Goal: Information Seeking & Learning: Find specific fact

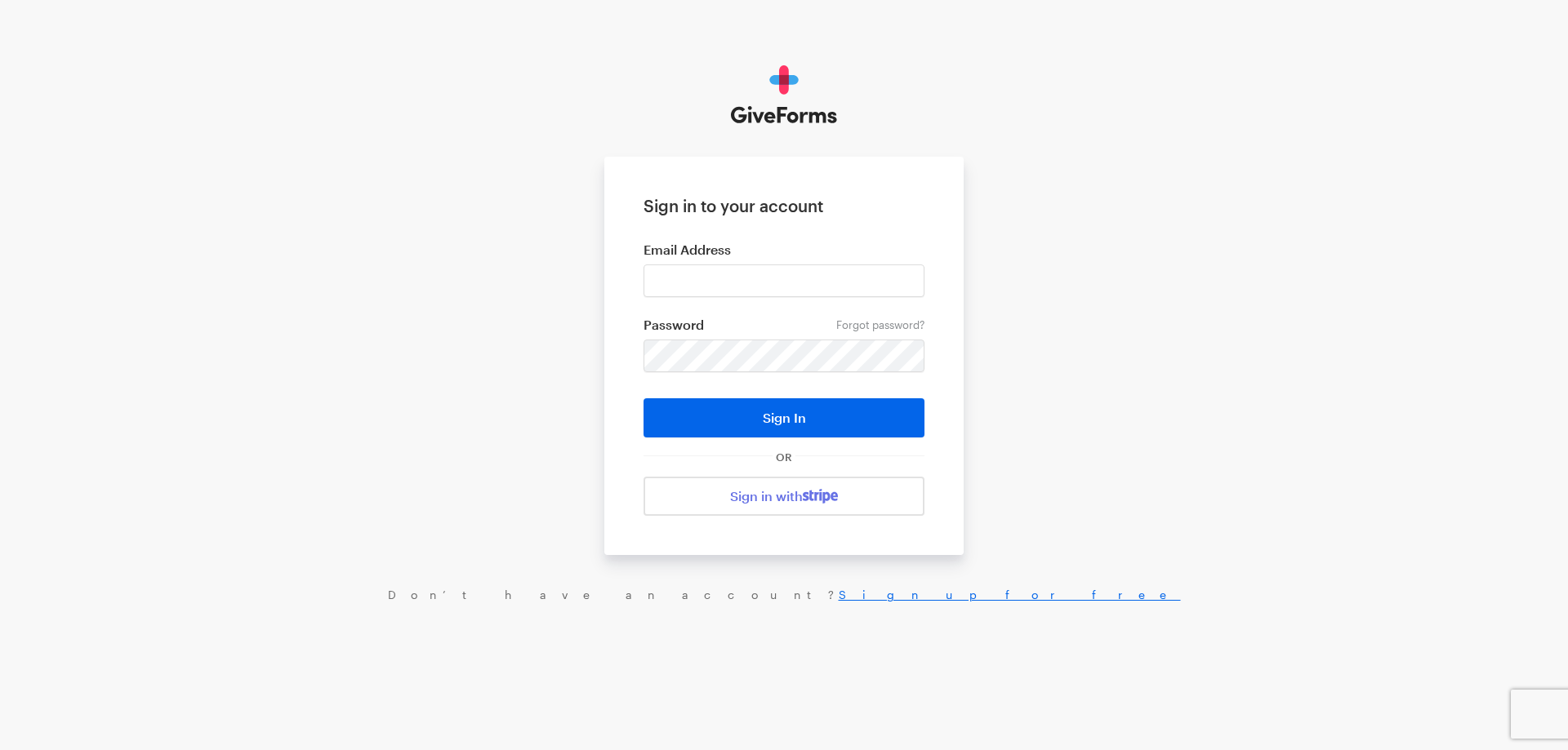
type input "[EMAIL_ADDRESS][DOMAIN_NAME]"
click at [644, 398] on button "Sign In" at bounding box center [784, 418] width 281 height 39
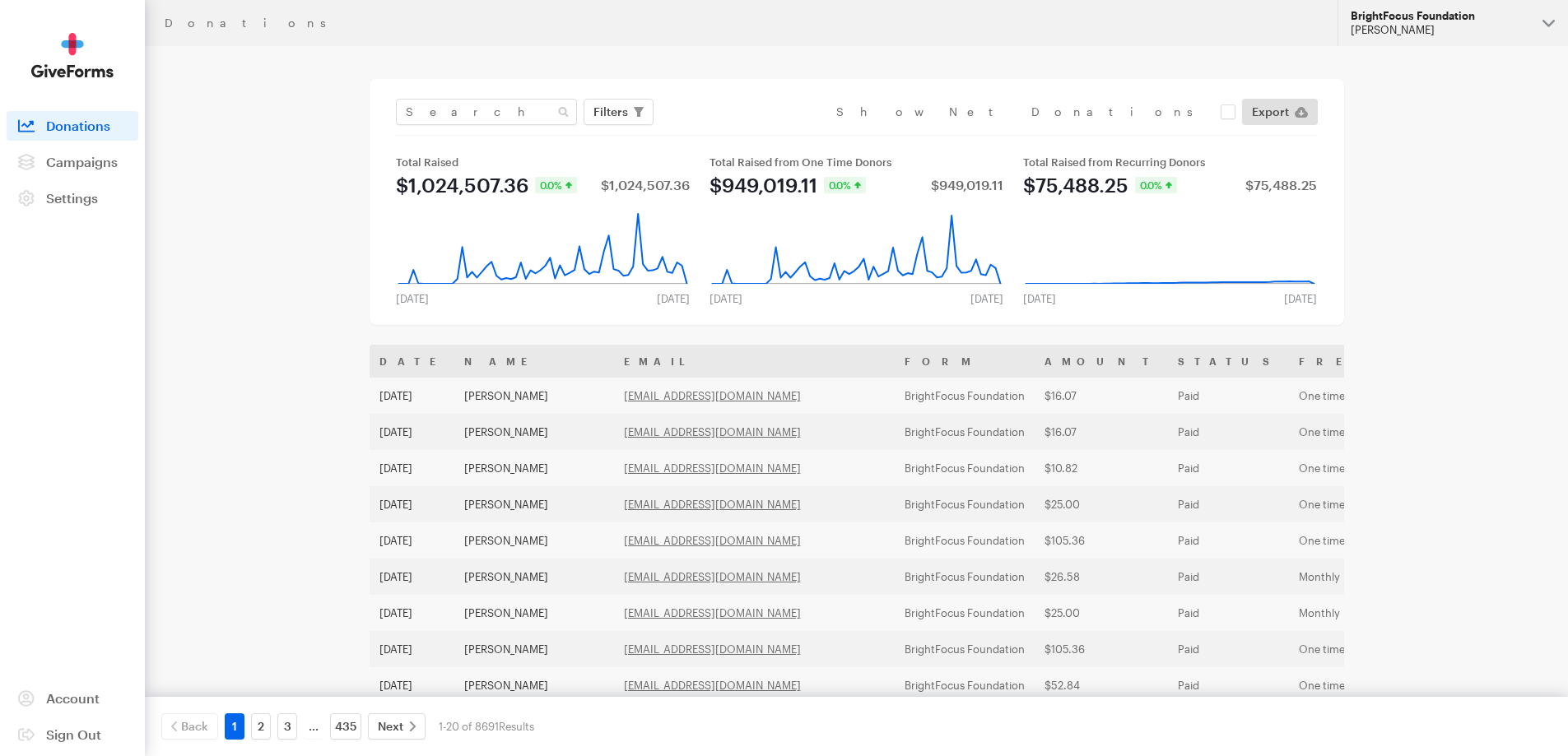
click at [1486, 18] on div "BrightFocus Foundation" at bounding box center [1439, 16] width 178 height 14
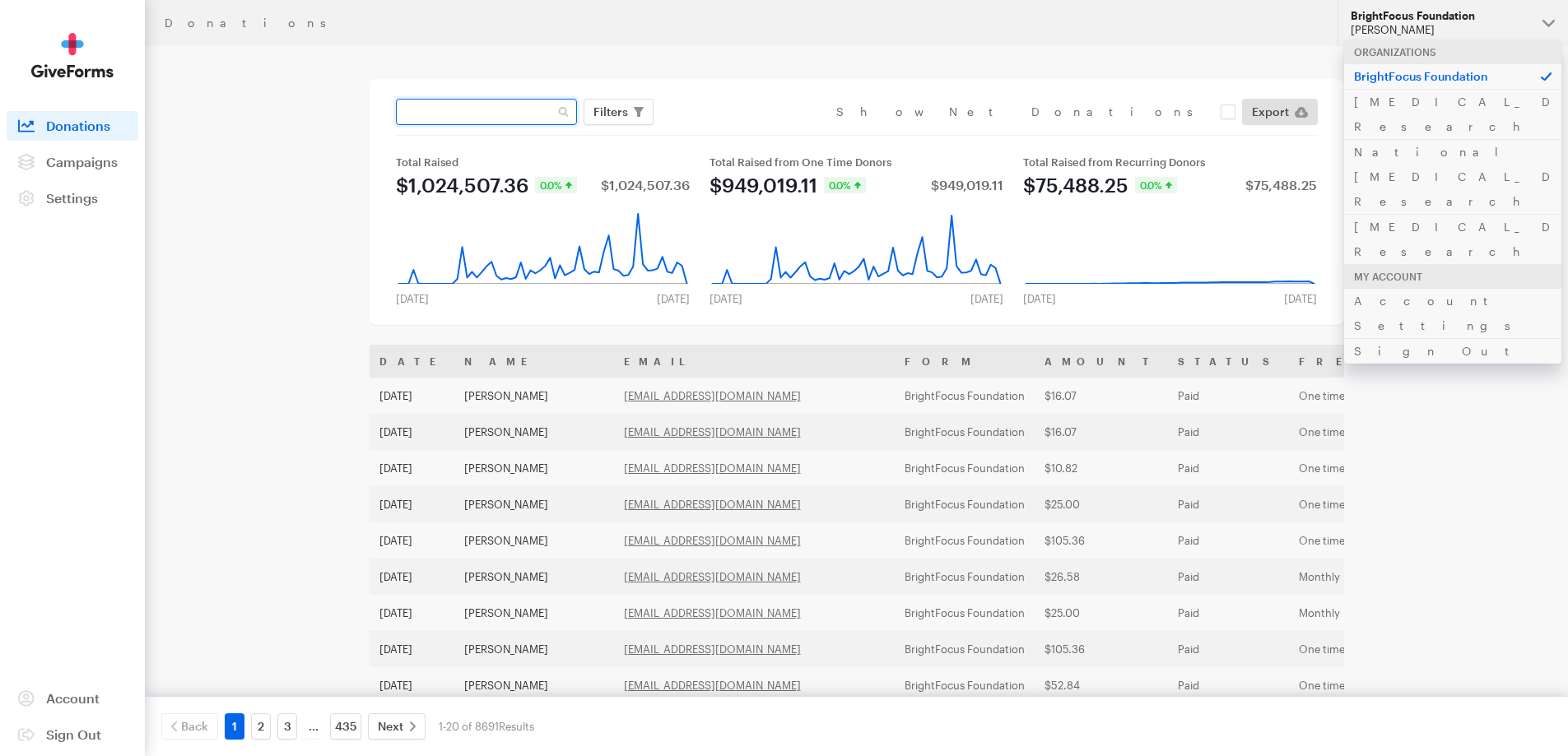
click at [517, 120] on input "text" at bounding box center [486, 112] width 181 height 26
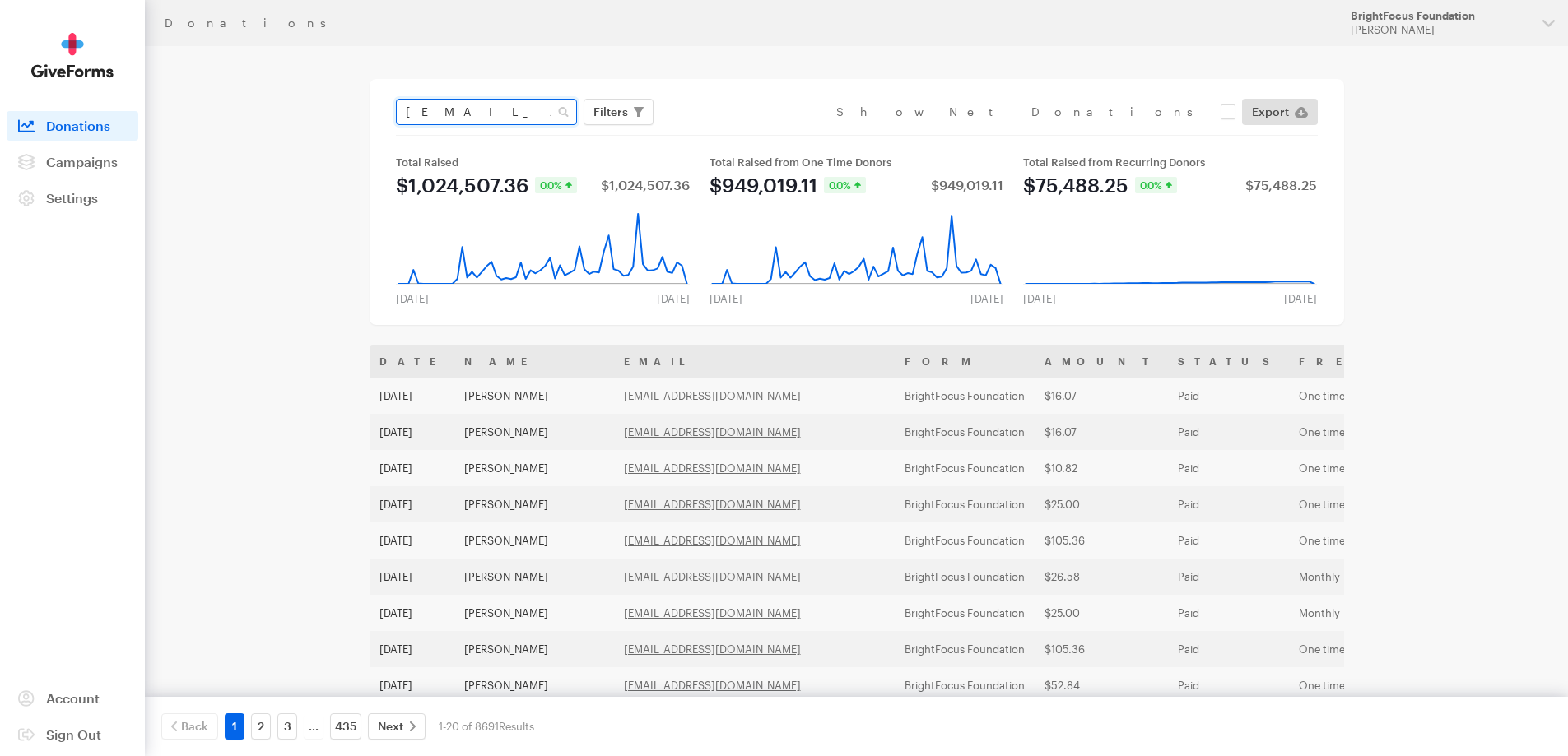
scroll to position [0, 10]
type input "[EMAIL_ADDRESS][DOMAIN_NAME]"
click at [735, 134] on button "Apply" at bounding box center [761, 146] width 52 height 26
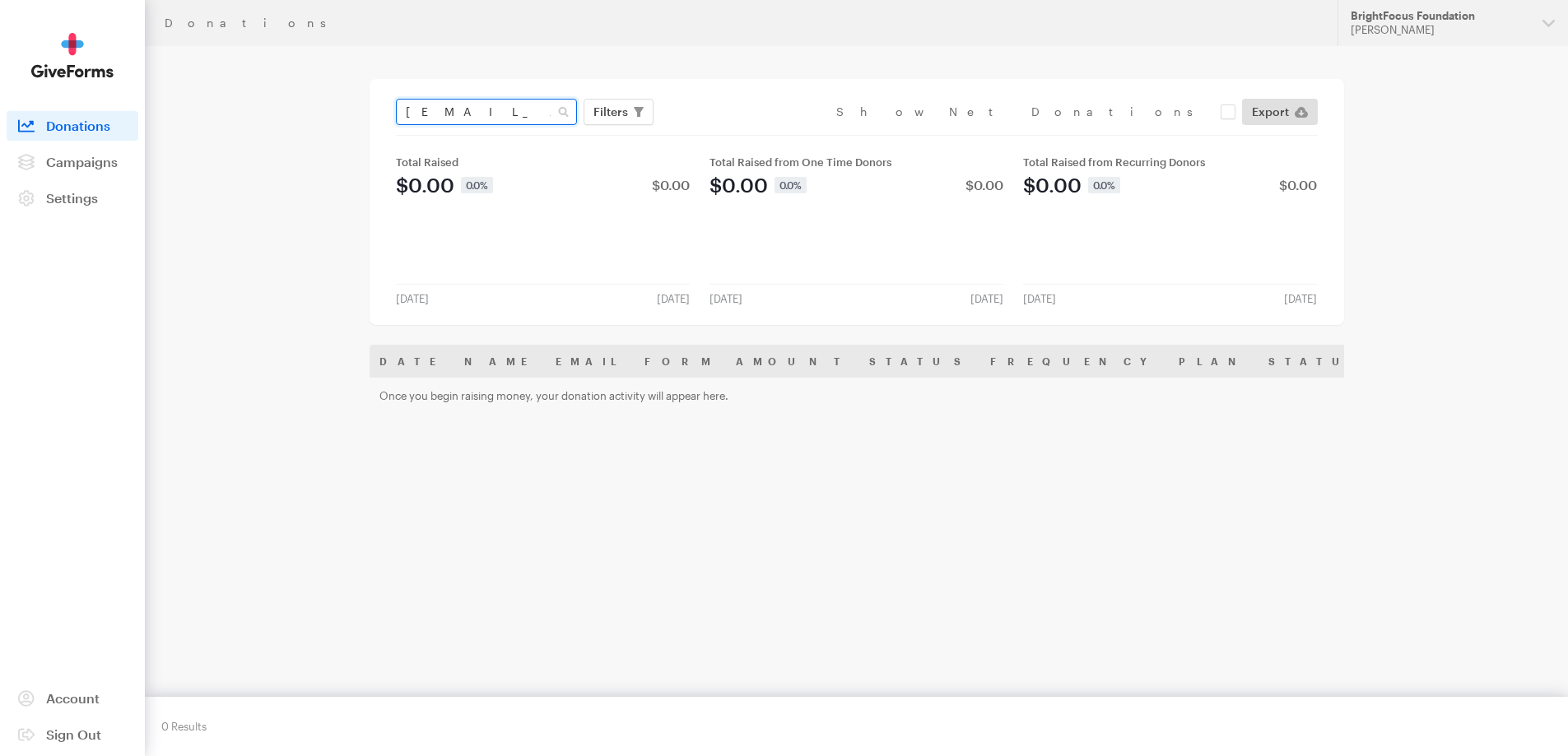
click at [486, 109] on input "arthurandphyllis@gmail.com" at bounding box center [486, 112] width 181 height 26
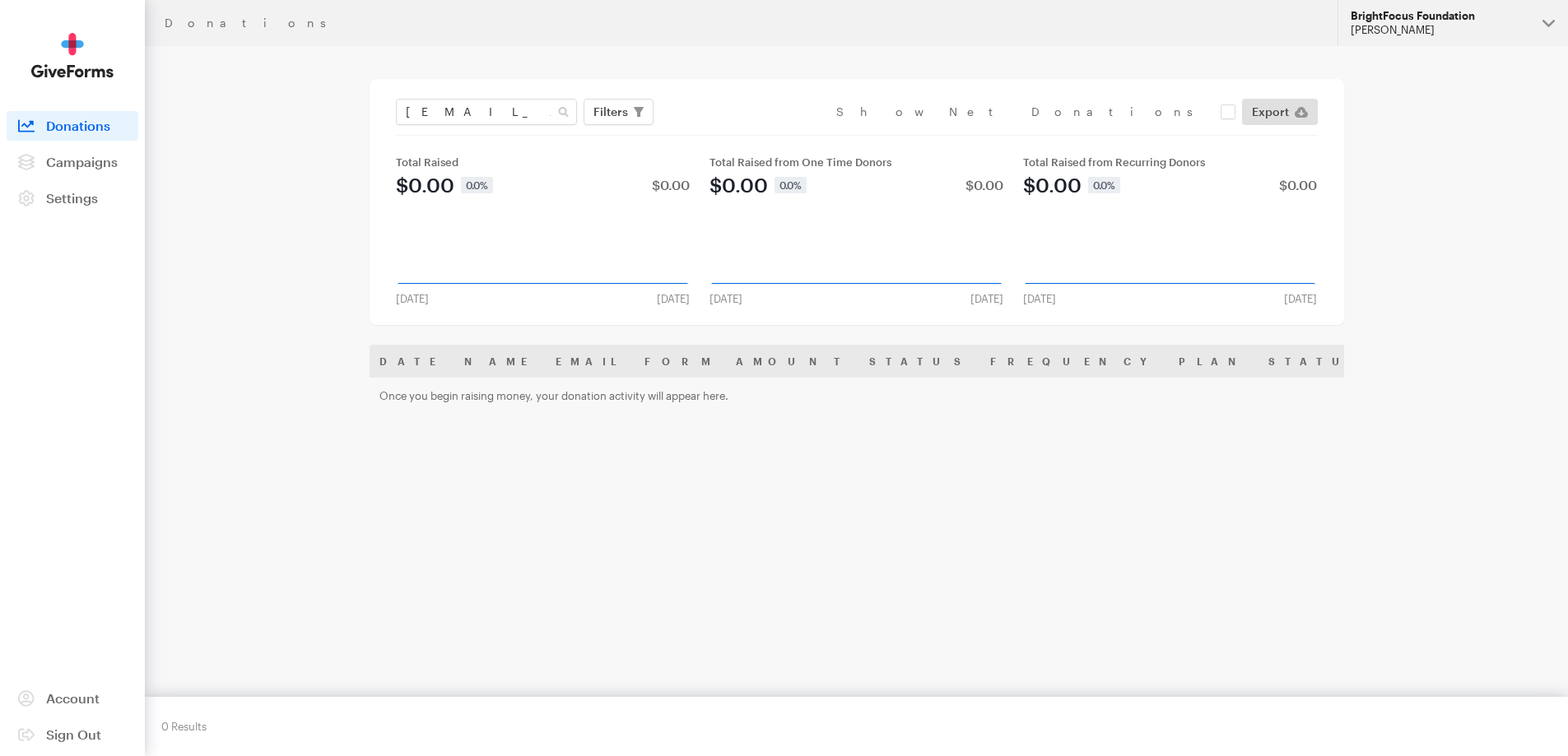
click at [1364, 24] on div "[PERSON_NAME]" at bounding box center [1439, 30] width 178 height 14
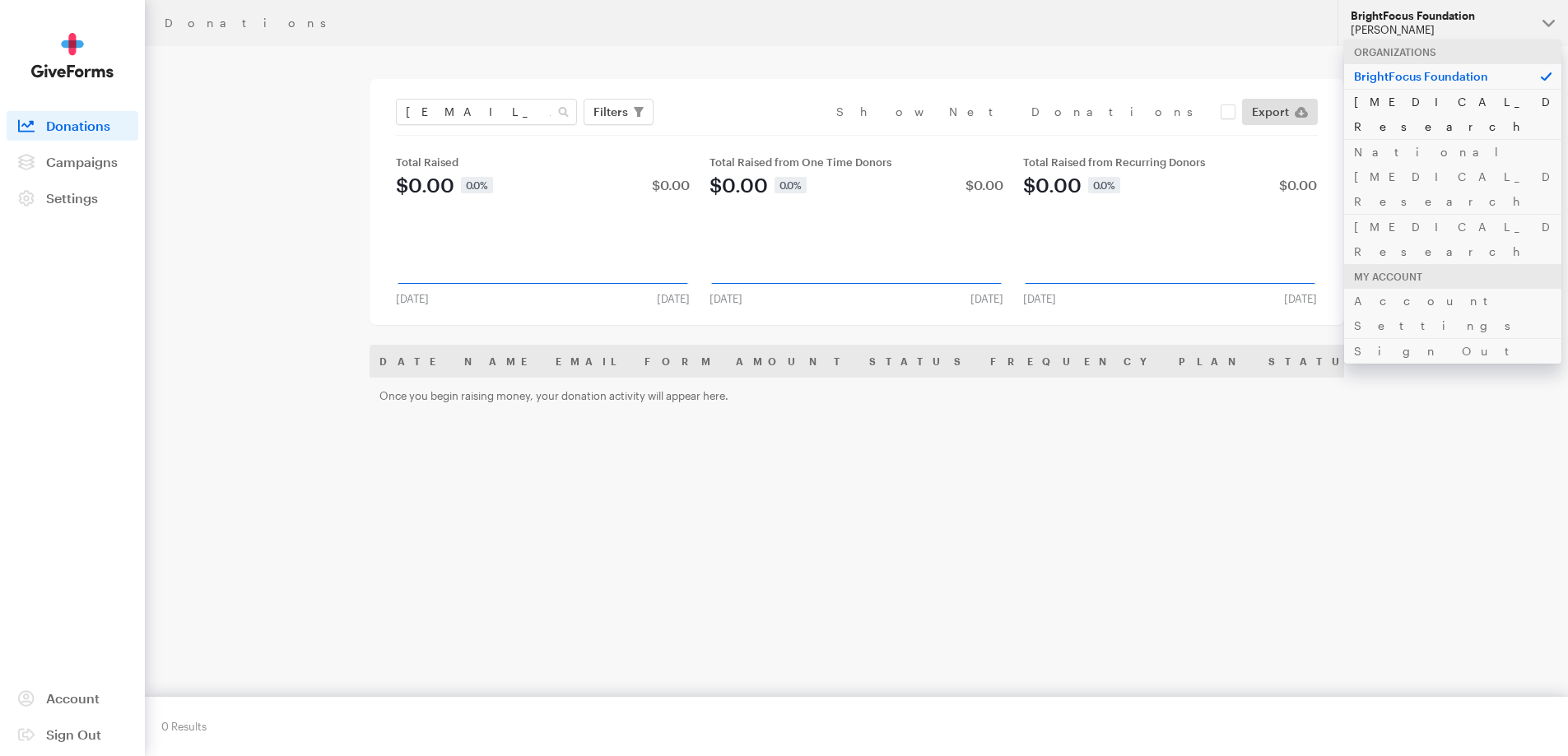
click at [1372, 94] on link "[MEDICAL_DATA] Research" at bounding box center [1452, 113] width 217 height 50
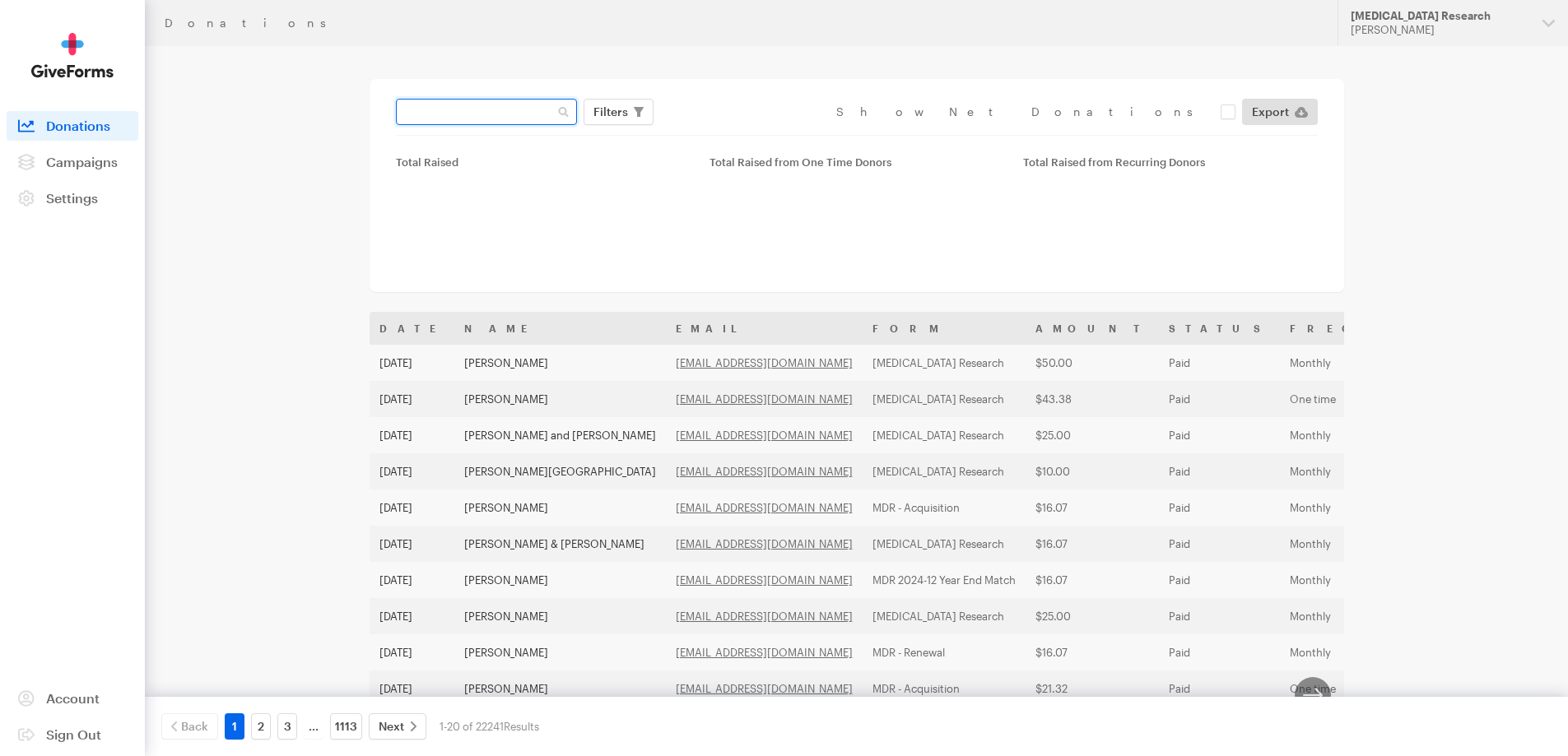
click at [459, 112] on input "text" at bounding box center [486, 112] width 181 height 26
paste input "arthurandphyllis@gmail.com"
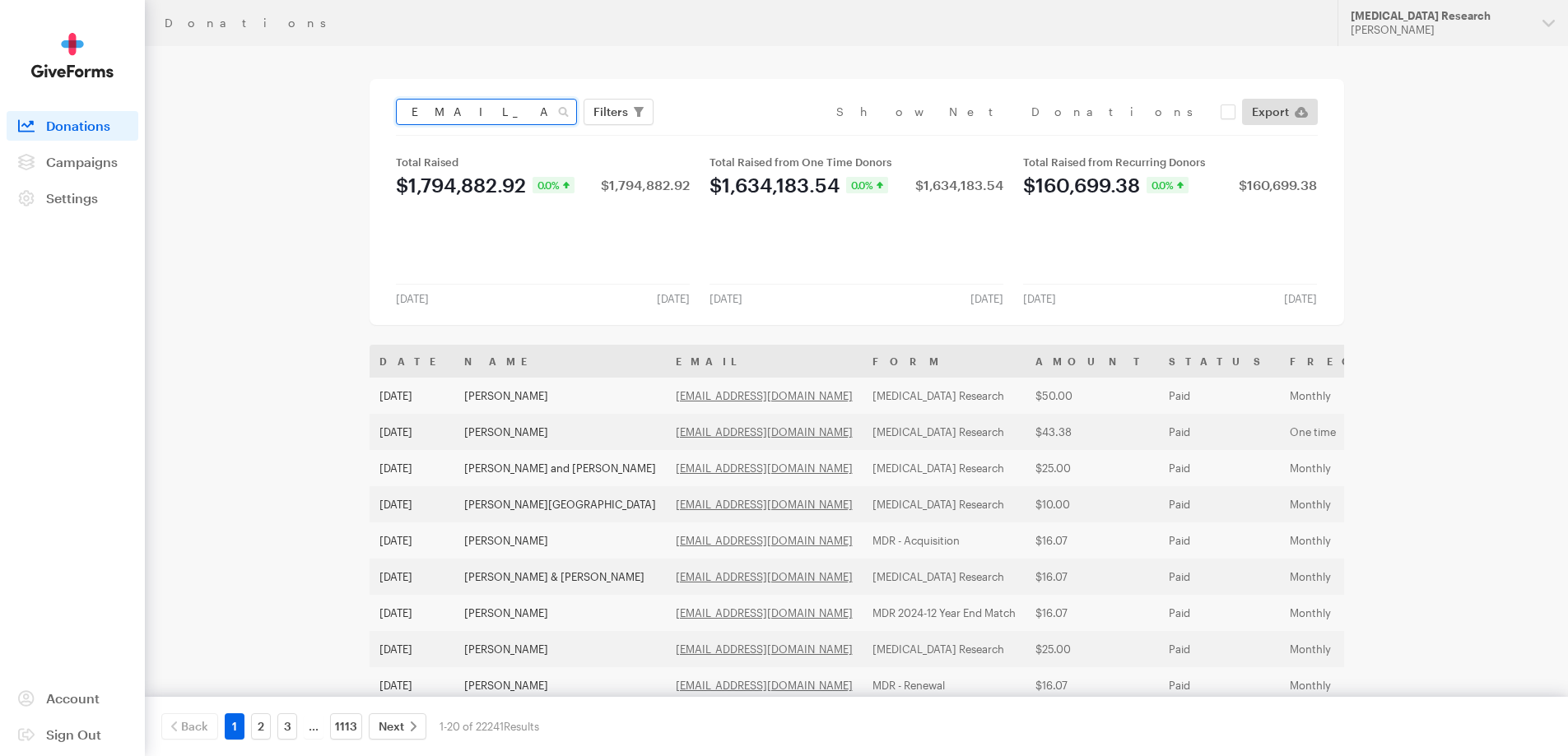
type input "arthurandphyllis@gmail.com"
click at [735, 134] on button "Apply" at bounding box center [761, 146] width 52 height 26
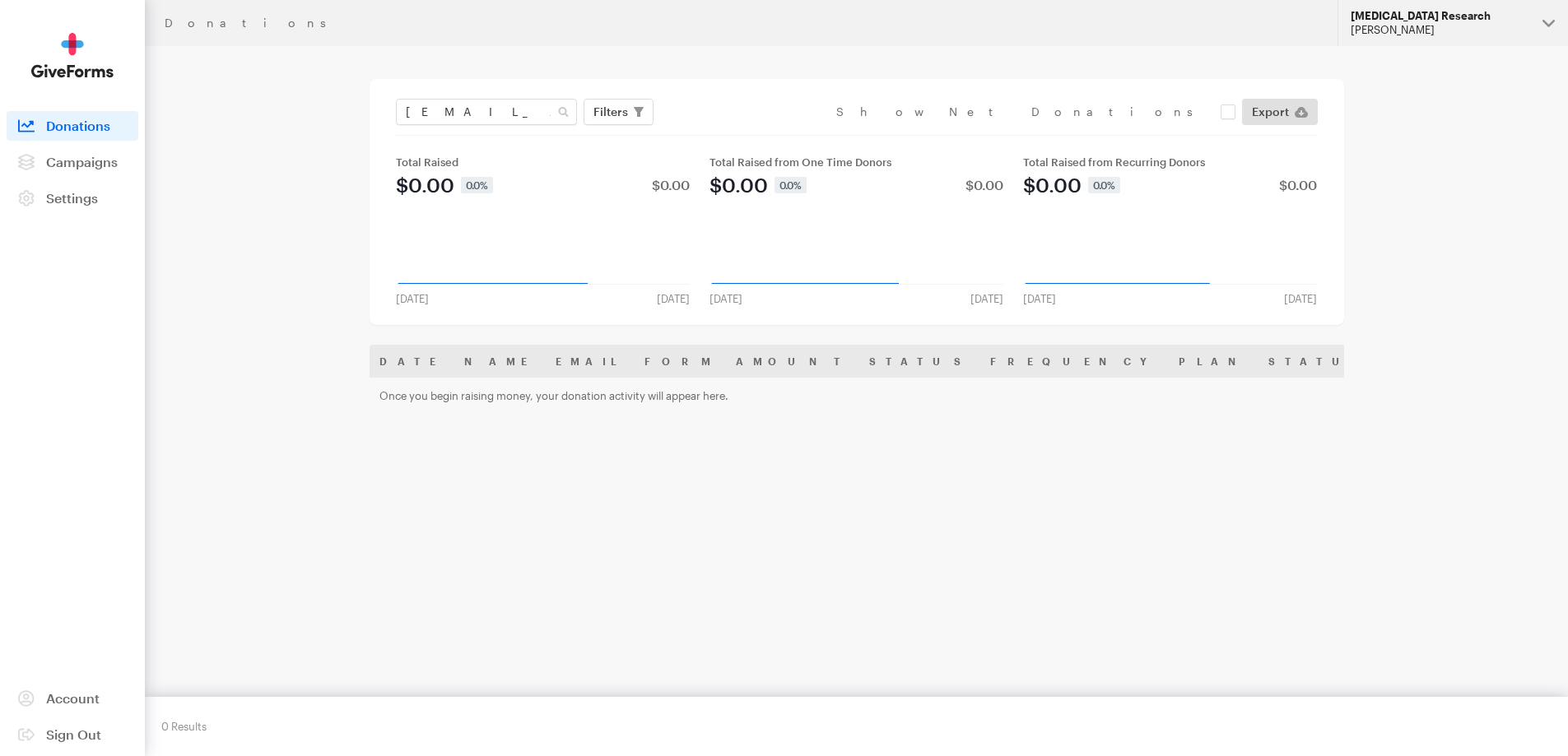
click at [1412, 28] on div "[PERSON_NAME]" at bounding box center [1439, 30] width 178 height 14
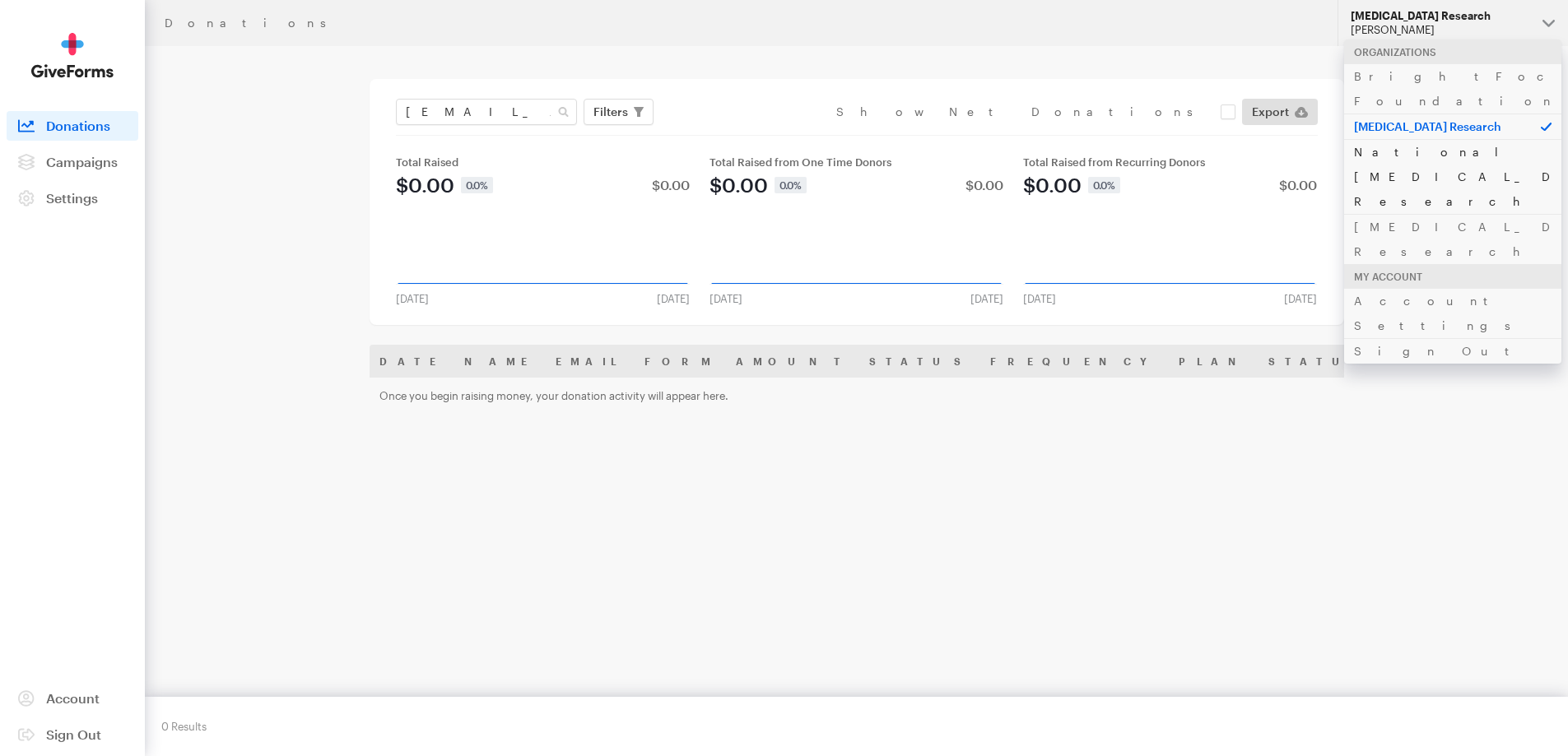
click at [1404, 139] on link "National [MEDICAL_DATA] Research" at bounding box center [1452, 176] width 217 height 75
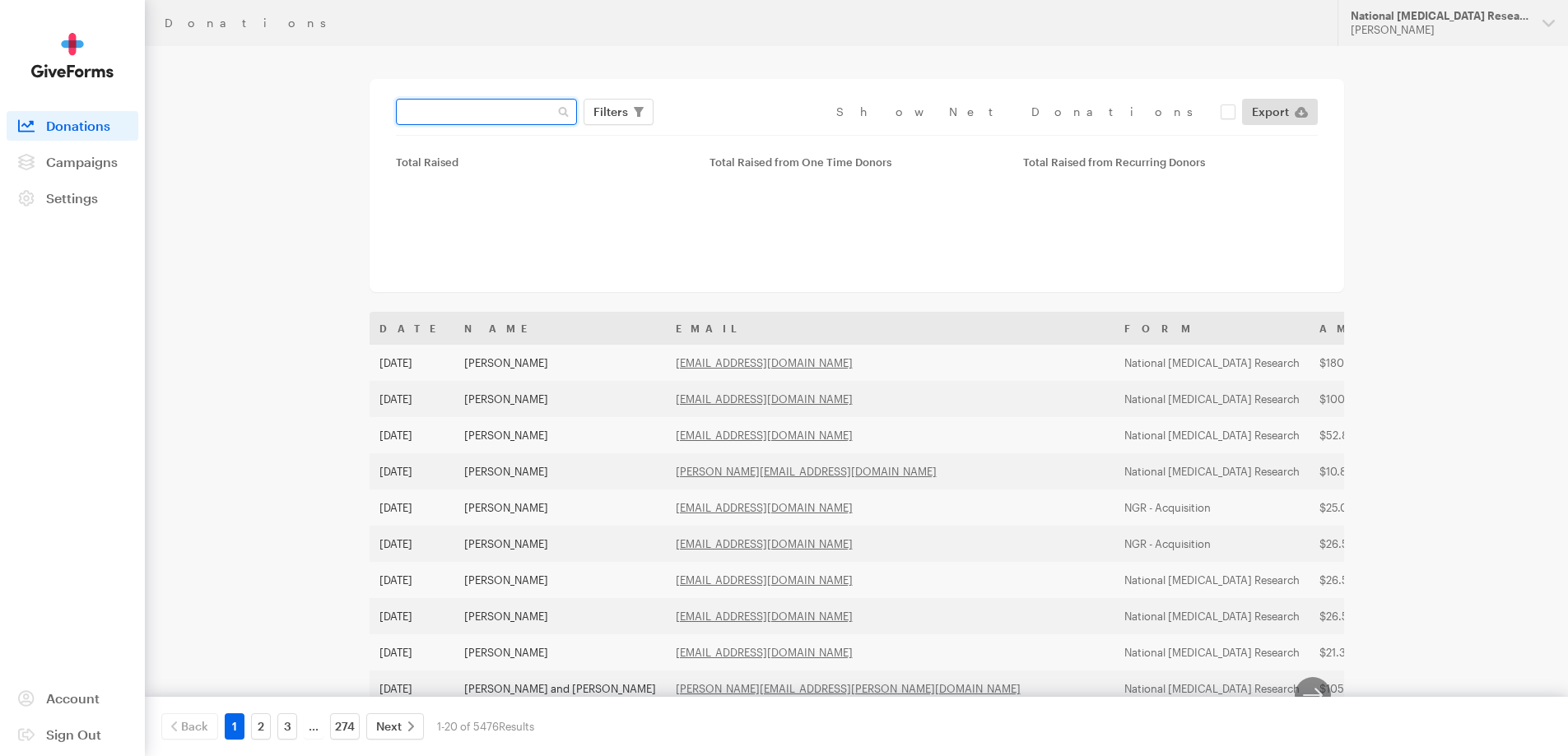
click at [477, 118] on input "text" at bounding box center [486, 112] width 181 height 26
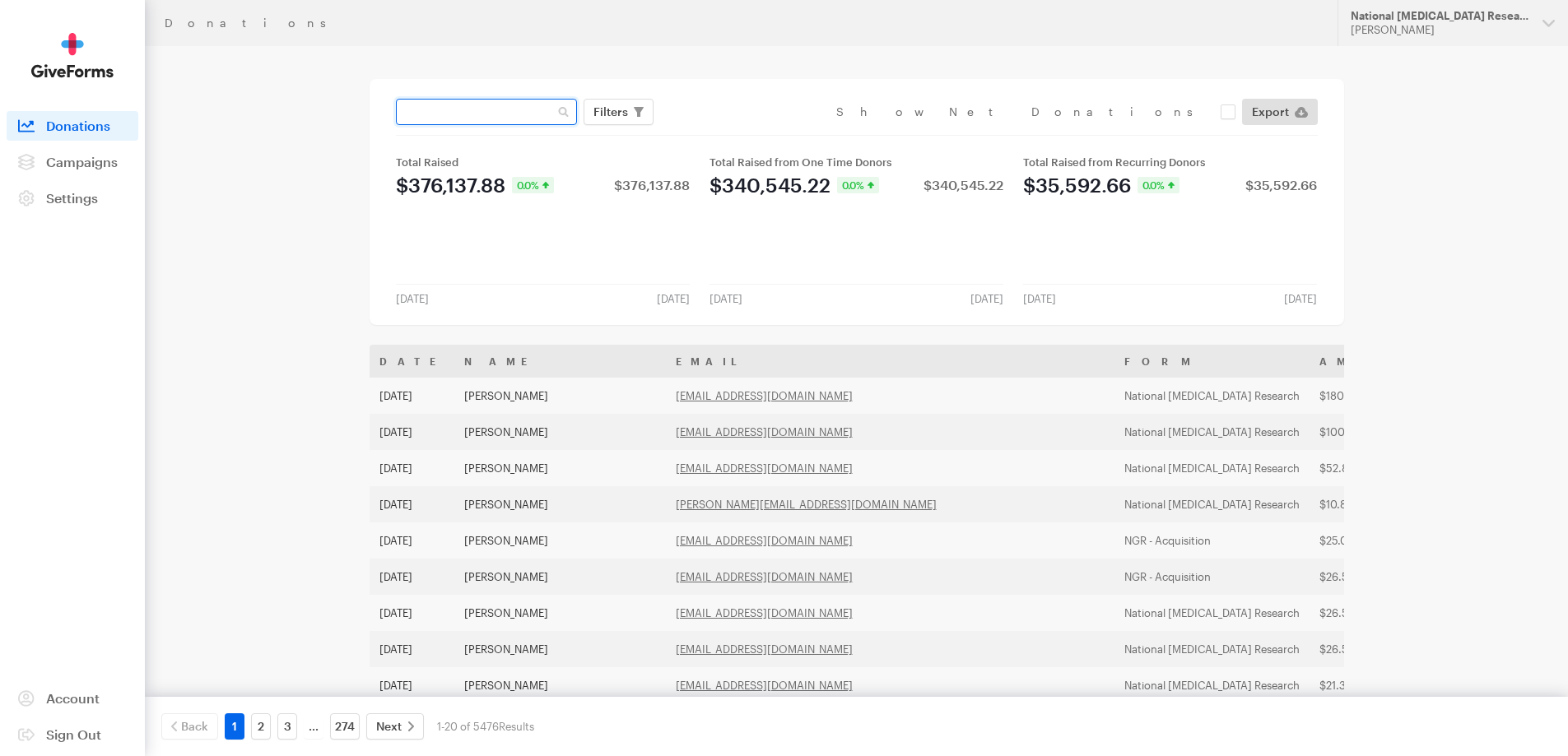
paste input "[EMAIL_ADDRESS][DOMAIN_NAME]"
type input "[EMAIL_ADDRESS][DOMAIN_NAME]"
click at [735, 134] on button "Apply" at bounding box center [761, 146] width 52 height 26
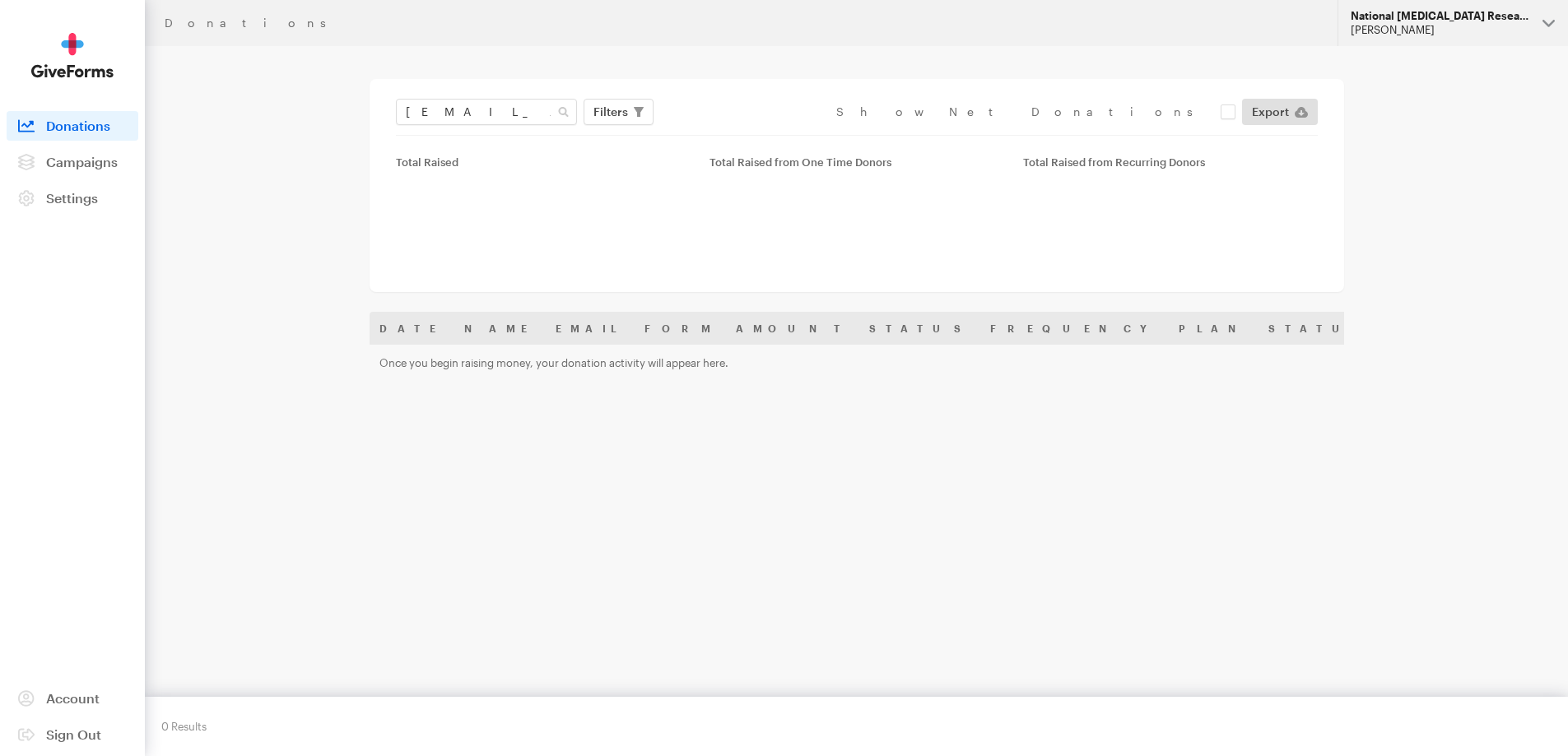
click at [1400, 15] on div "National [MEDICAL_DATA] Research" at bounding box center [1439, 16] width 178 height 14
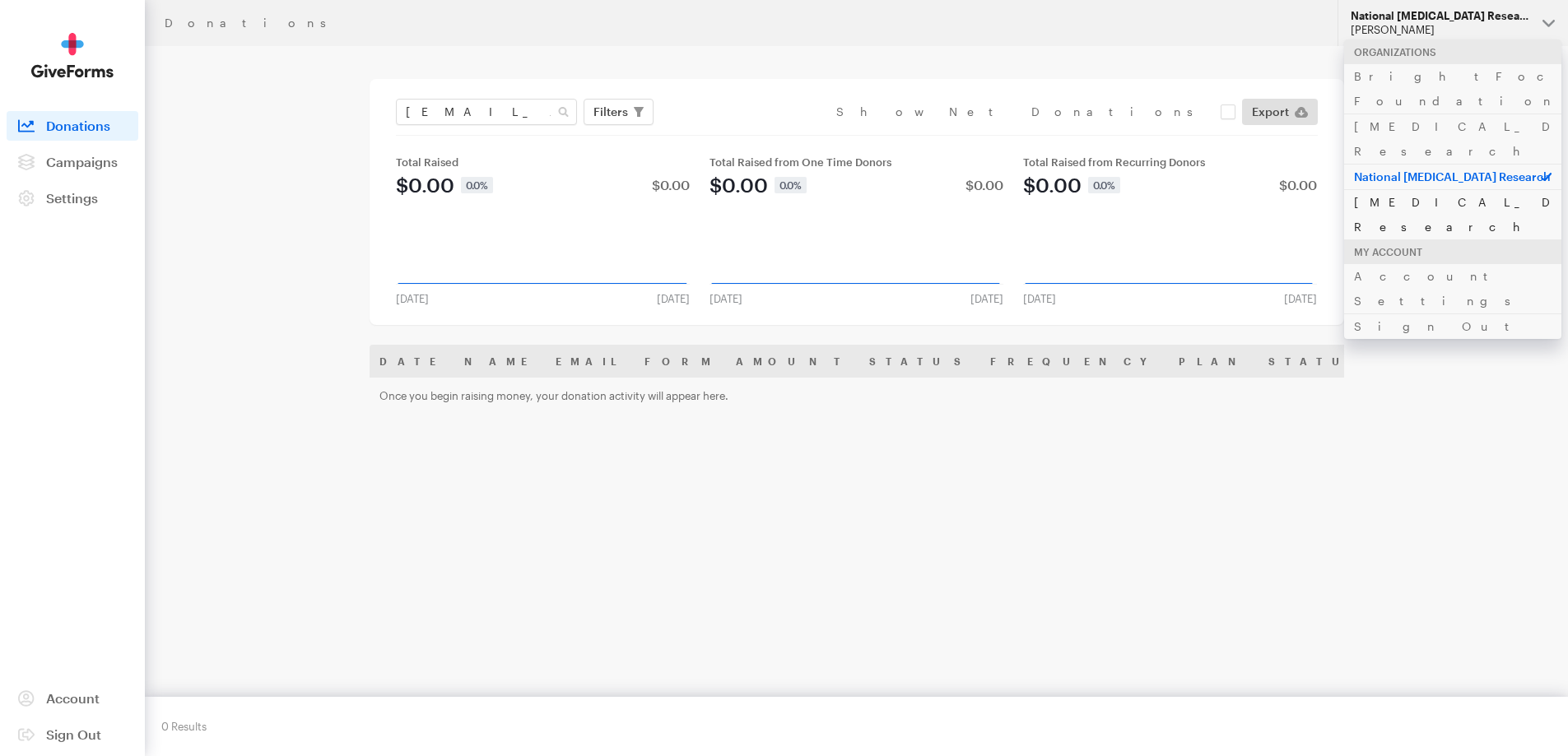
click at [1395, 189] on link "[MEDICAL_DATA] Research" at bounding box center [1452, 214] width 217 height 50
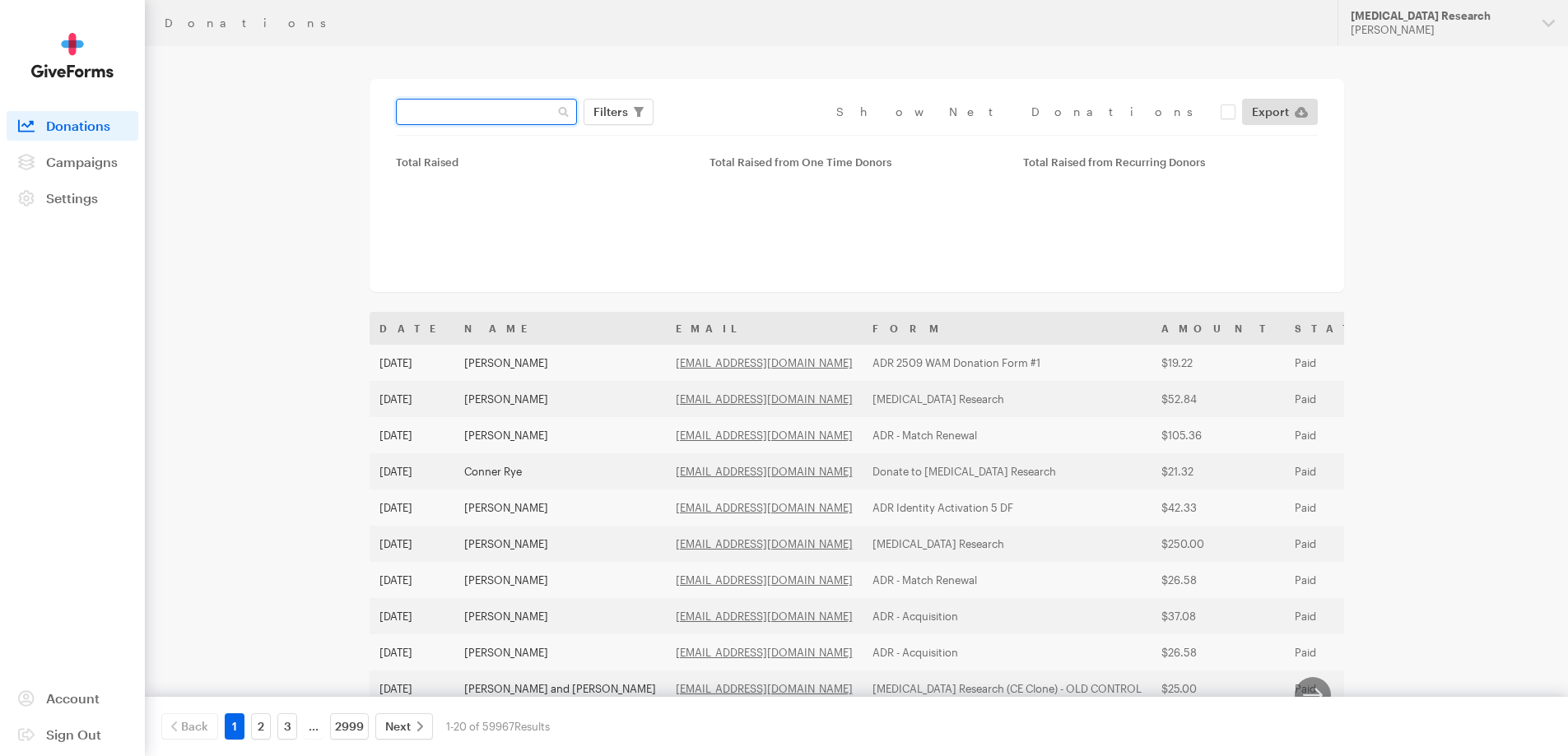
click at [469, 112] on input "text" at bounding box center [486, 112] width 181 height 26
paste input "[EMAIL_ADDRESS][DOMAIN_NAME]"
type input "[EMAIL_ADDRESS][DOMAIN_NAME]"
click at [735, 134] on button "Apply" at bounding box center [761, 146] width 52 height 26
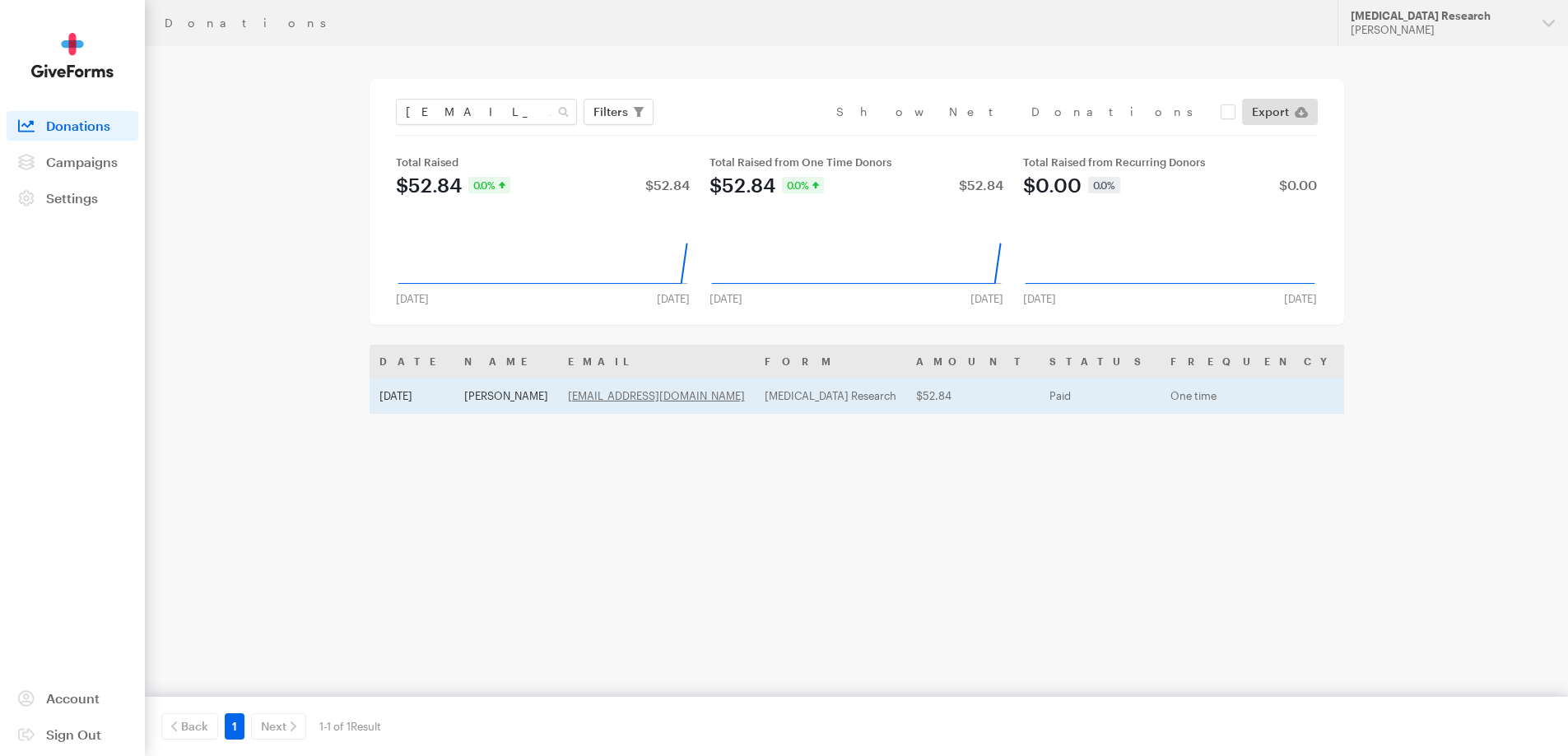
click at [454, 395] on td "[PERSON_NAME]" at bounding box center [506, 396] width 104 height 36
